Goal: Task Accomplishment & Management: Manage account settings

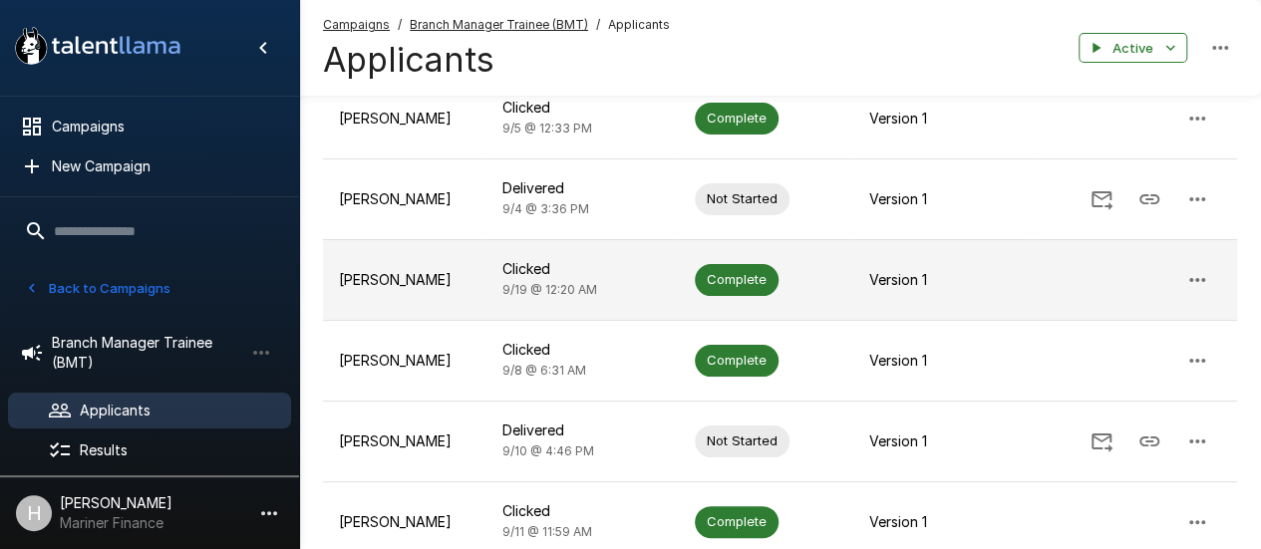
scroll to position [299, 0]
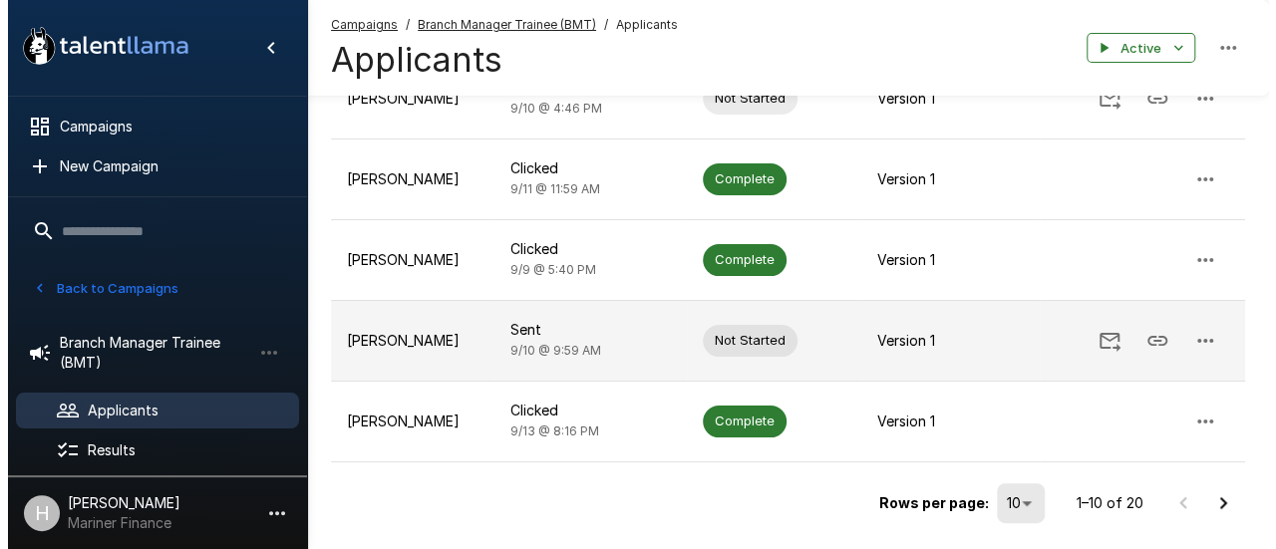
scroll to position [714, 0]
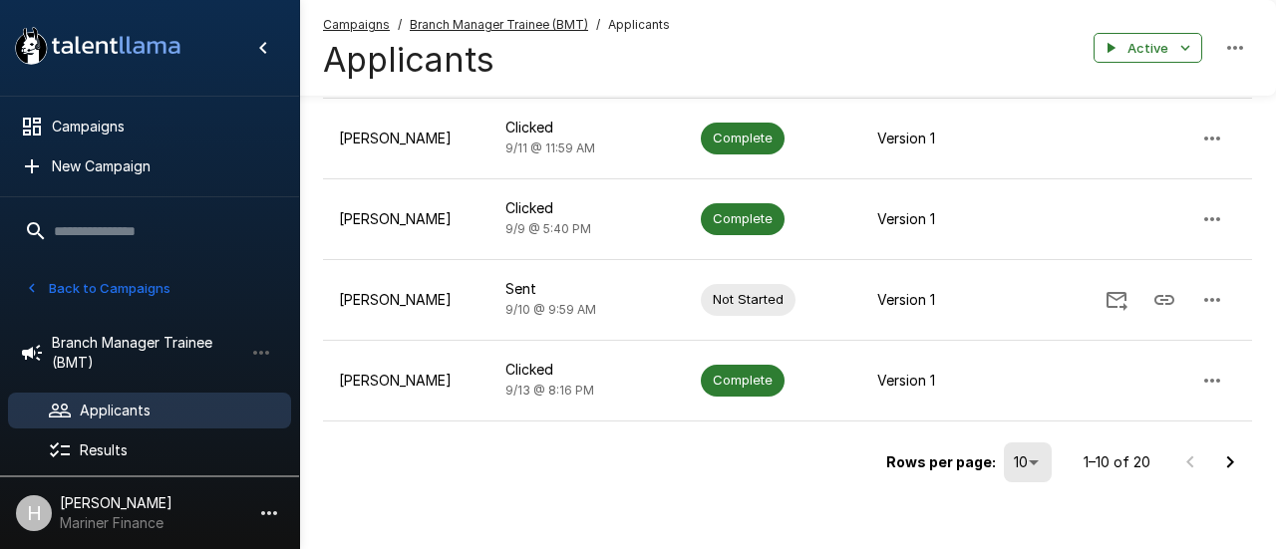
click at [1009, 449] on li "25" at bounding box center [1028, 436] width 59 height 36
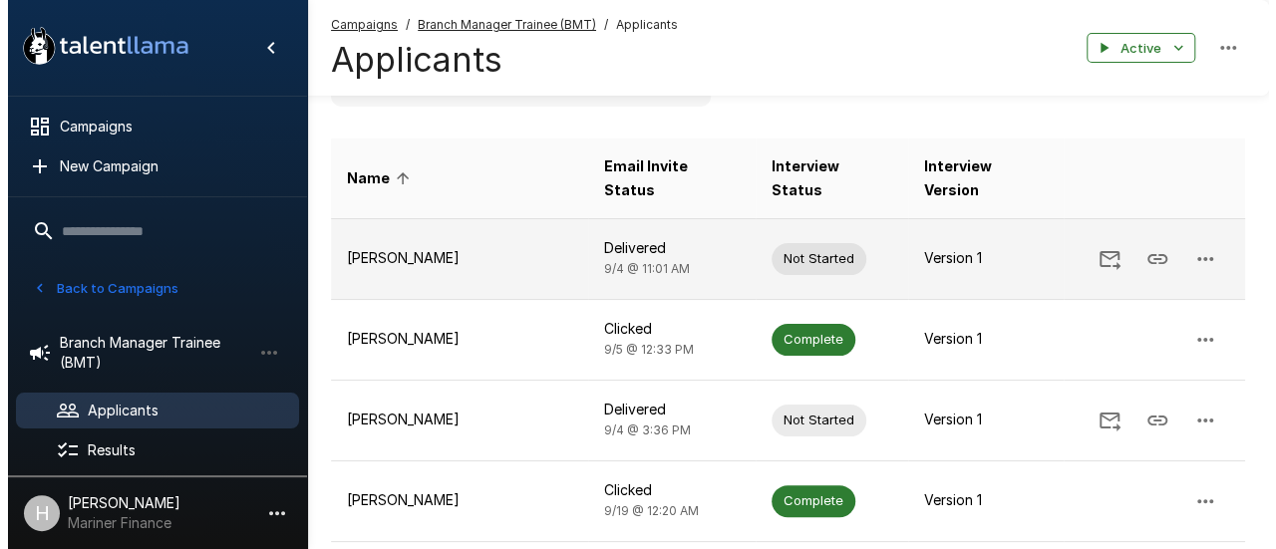
scroll to position [0, 0]
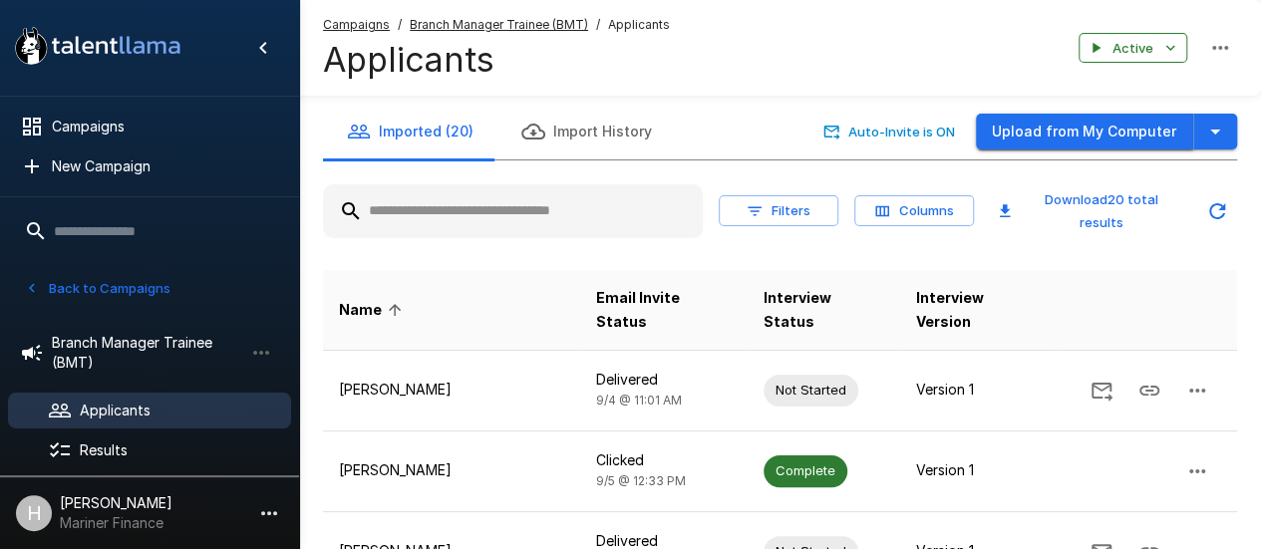
click at [1156, 140] on button "Upload from My Computer" at bounding box center [1084, 132] width 217 height 37
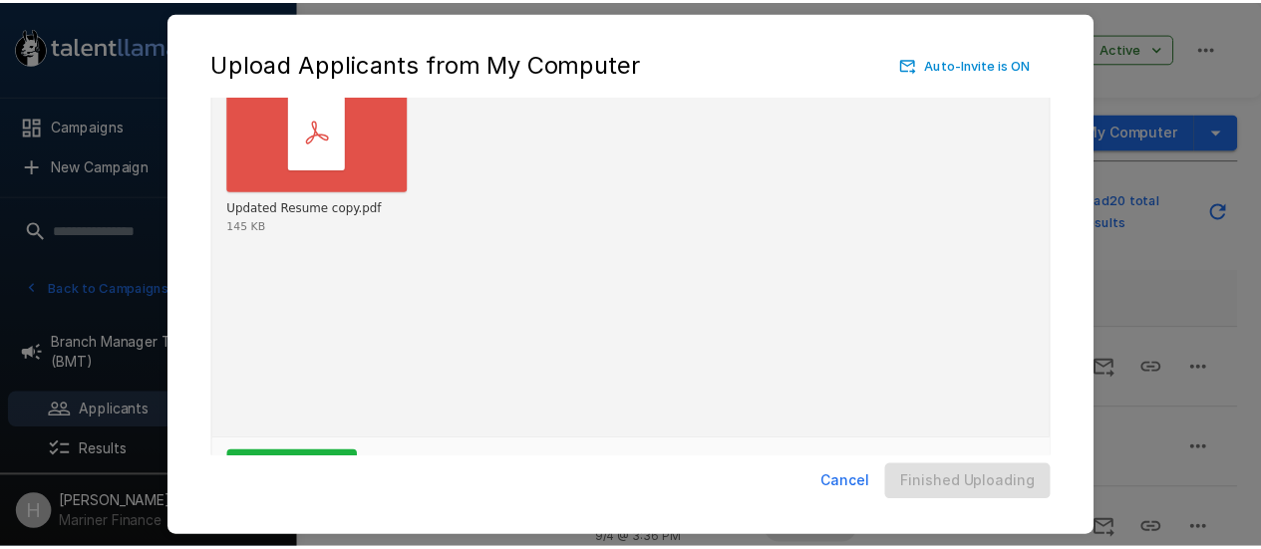
scroll to position [157, 0]
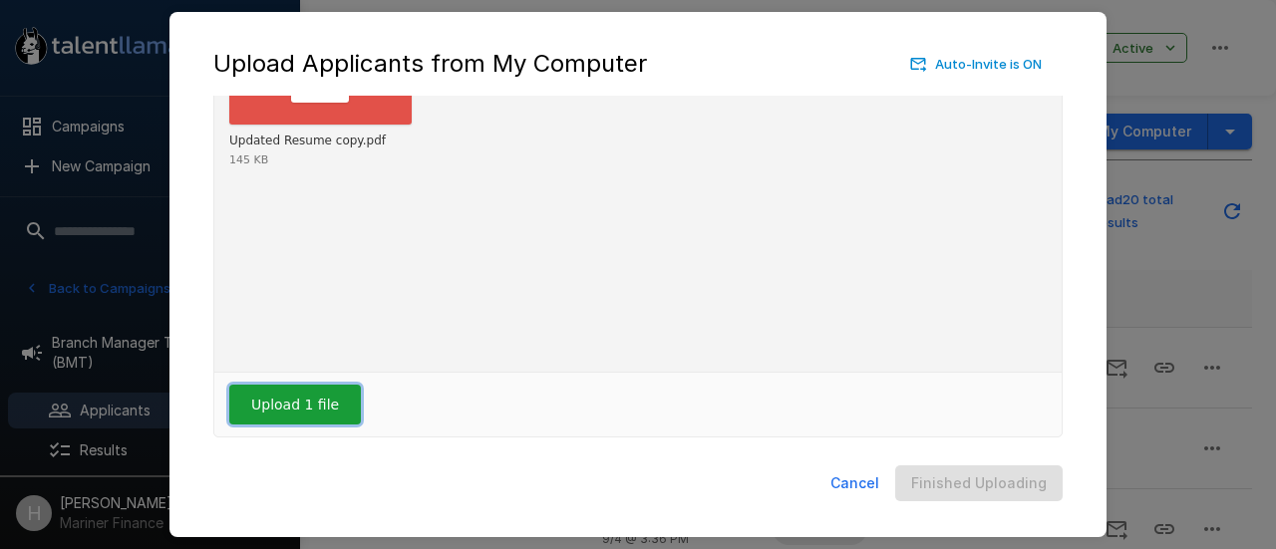
click at [297, 410] on button "Upload 1 file" at bounding box center [295, 405] width 132 height 40
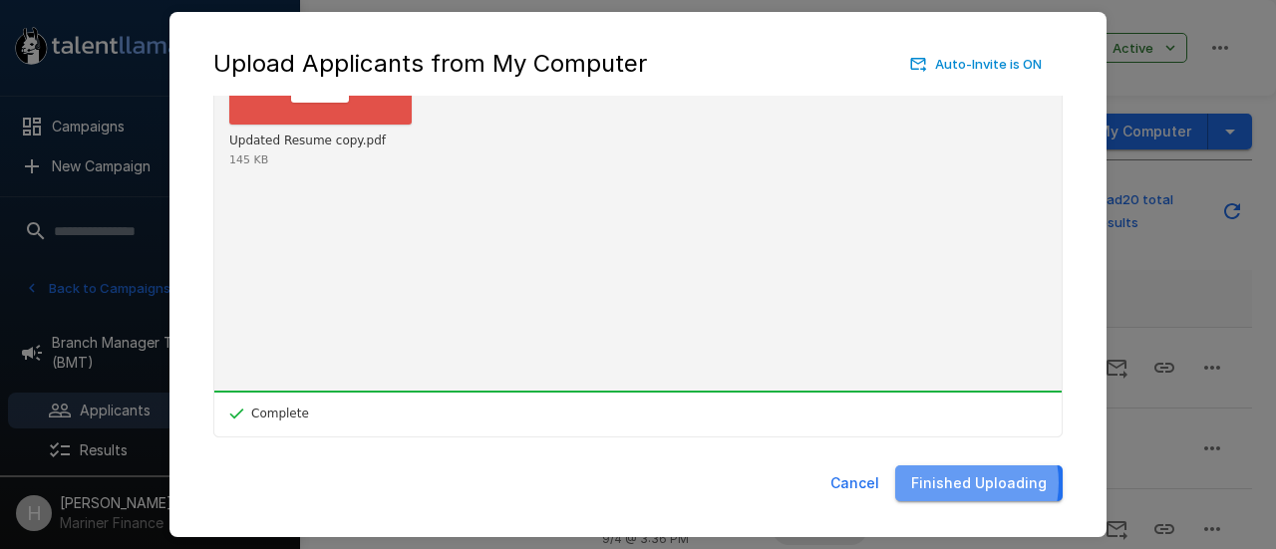
click at [956, 484] on button "Finished Uploading" at bounding box center [980, 484] width 168 height 37
